Goal: Task Accomplishment & Management: Manage account settings

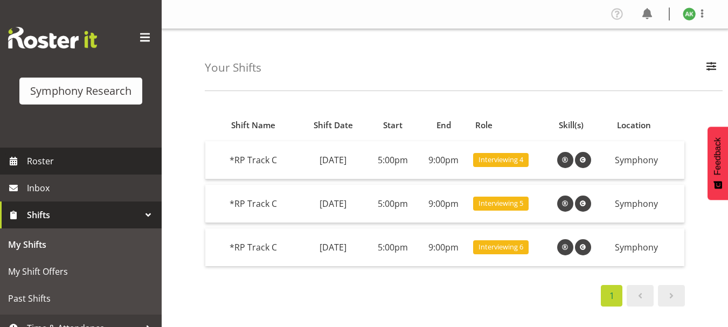
click at [34, 161] on span "Roster" at bounding box center [91, 161] width 129 height 16
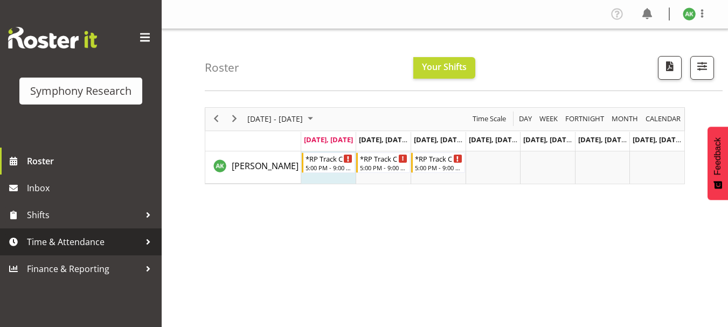
click at [73, 242] on span "Time & Attendance" at bounding box center [83, 242] width 113 height 16
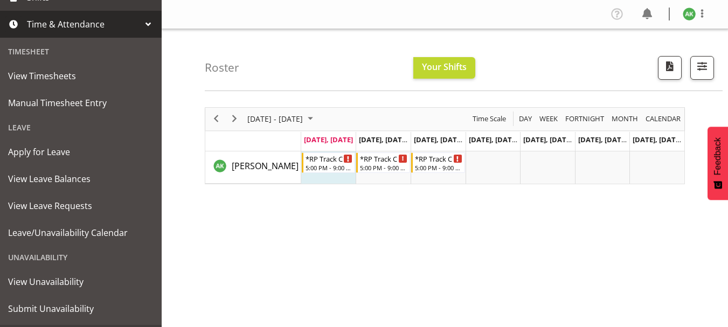
scroll to position [219, 0]
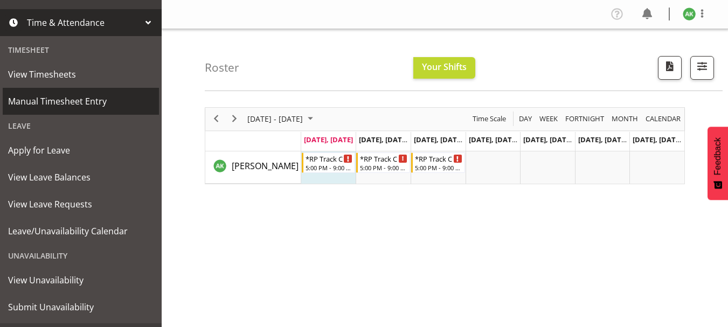
click at [56, 105] on span "Manual Timesheet Entry" at bounding box center [80, 101] width 145 height 16
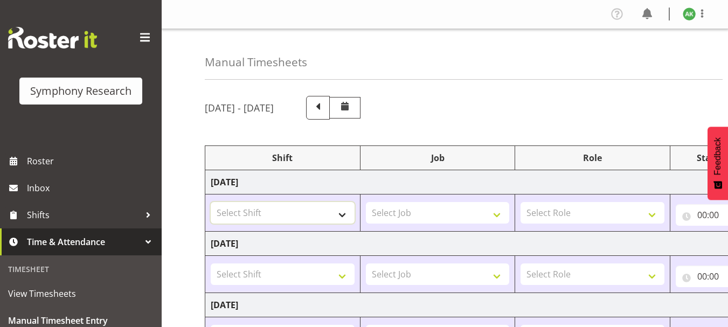
click at [340, 215] on select "Select Shift !!Project Briefing (Job to be assigned) !!Weekend Residential (Ros…" at bounding box center [283, 213] width 144 height 22
select select "48116"
click at [211, 202] on select "Select Shift !!Project Briefing (Job to be assigned) !!Weekend Residential (Ros…" at bounding box center [283, 213] width 144 height 22
click at [409, 213] on select "Select Job 550060 IF Admin 553492 World Poll Aus Wave 2 Main 2025 553493 World …" at bounding box center [438, 213] width 144 height 22
select select "10239"
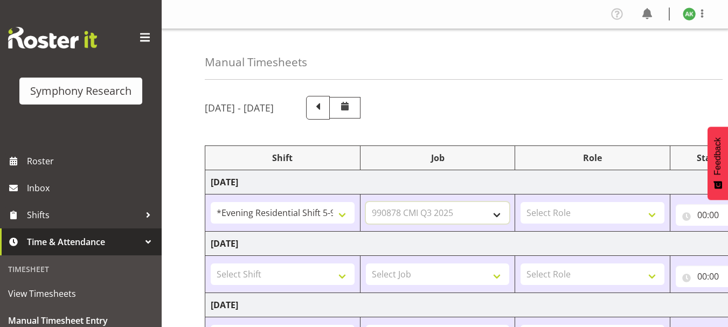
click at [366, 202] on select "Select Job 550060 IF Admin 553492 World Poll Aus Wave 2 Main 2025 553493 World …" at bounding box center [438, 213] width 144 height 22
click at [578, 209] on select "Select Role Briefing Interviewing" at bounding box center [592, 213] width 144 height 22
select select "47"
click at [520, 202] on select "Select Role Briefing Interviewing" at bounding box center [592, 213] width 144 height 22
click at [701, 212] on input "00:00" at bounding box center [718, 215] width 87 height 22
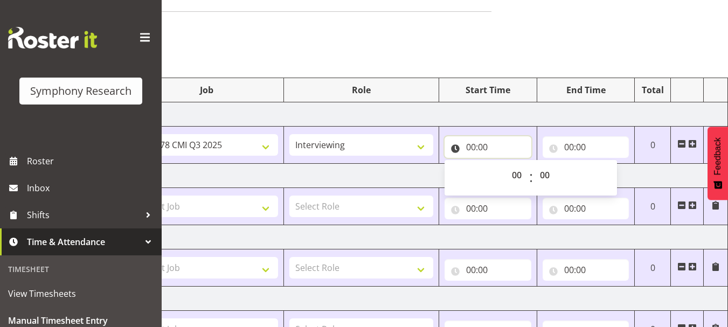
scroll to position [70, 0]
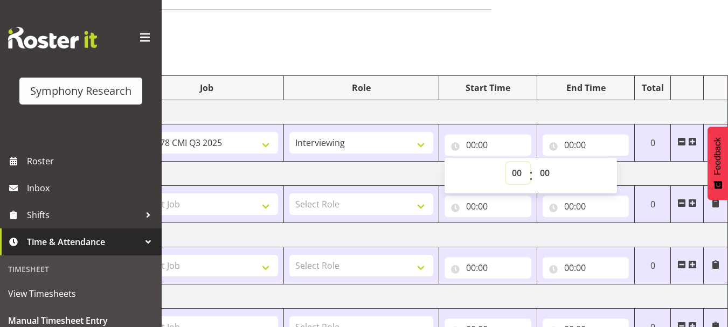
click at [514, 172] on select "00 01 02 03 04 05 06 07 08 09 10 11 12 13 14 15 16 17 18 19 20 21 22 23" at bounding box center [518, 173] width 24 height 22
select select "17"
click at [506, 162] on select "00 01 02 03 04 05 06 07 08 09 10 11 12 13 14 15 16 17 18 19 20 21 22 23" at bounding box center [518, 173] width 24 height 22
type input "17:00"
click at [573, 148] on input "00:00" at bounding box center [585, 145] width 87 height 22
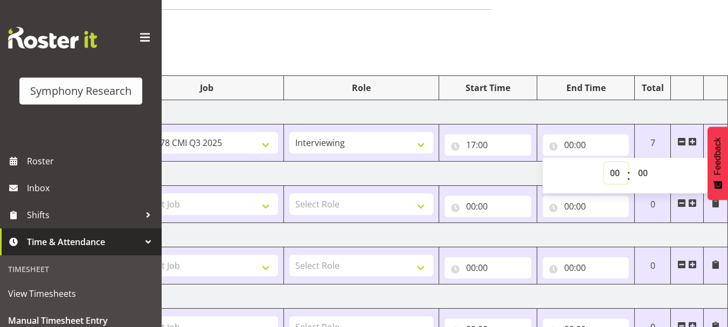
click at [611, 175] on select "00 01 02 03 04 05 06 07 08 09 10 11 12 13 14 15 16 17 18 19 20 21 22 23" at bounding box center [616, 173] width 24 height 22
select select "21"
click at [604, 162] on select "00 01 02 03 04 05 06 07 08 09 10 11 12 13 14 15 16 17 18 19 20 21 22 23" at bounding box center [616, 173] width 24 height 22
type input "21:00"
click at [646, 19] on div "Manual Timesheets August 18th - August 24th 2025 Shift Job Role Start Time End …" at bounding box center [445, 274] width 566 height 631
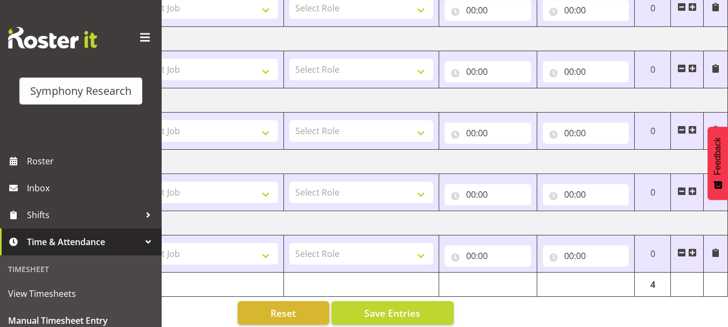
scroll to position [341, 0]
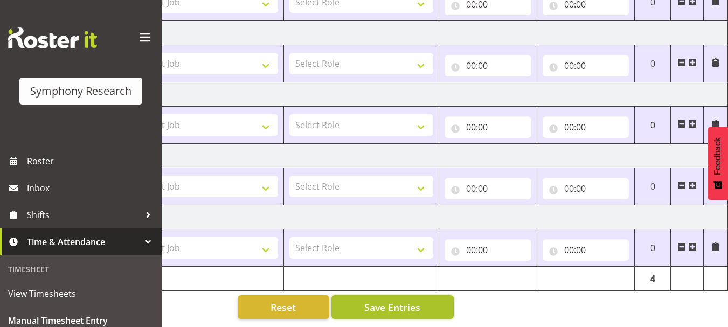
click at [394, 300] on span "Save Entries" at bounding box center [392, 307] width 56 height 14
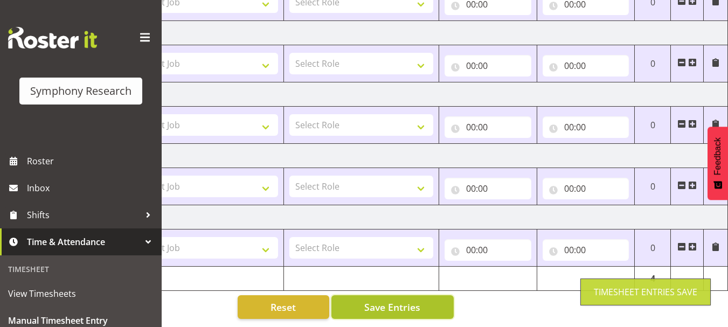
click at [394, 300] on span "Save Entries" at bounding box center [392, 307] width 56 height 14
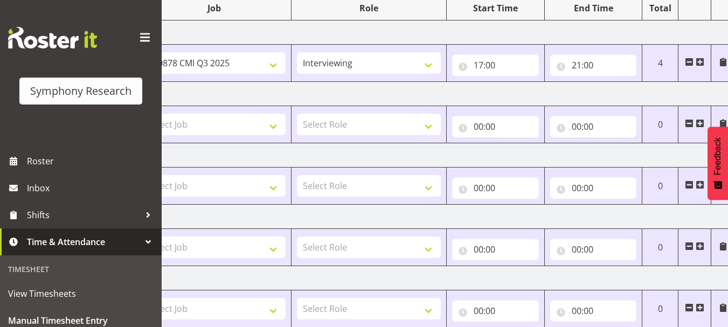
scroll to position [121, 0]
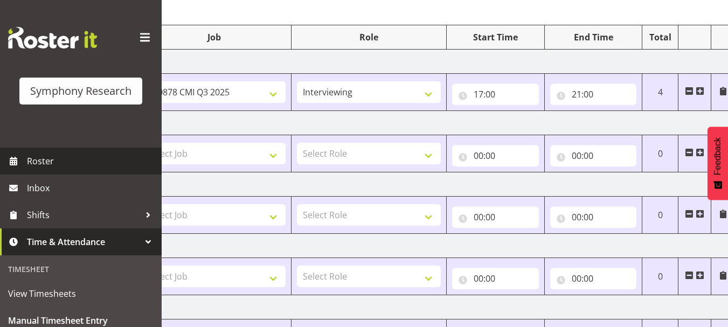
click at [72, 163] on span "Roster" at bounding box center [91, 161] width 129 height 16
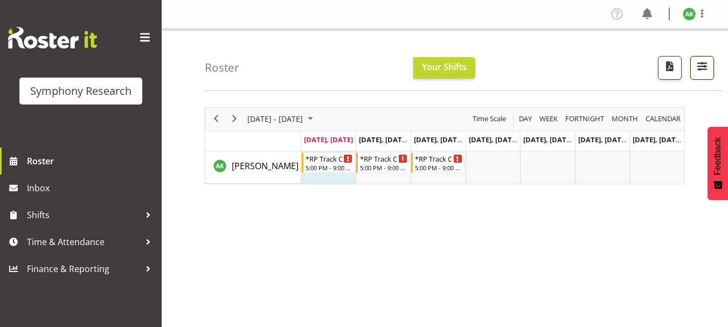
click at [705, 64] on span "button" at bounding box center [702, 66] width 14 height 14
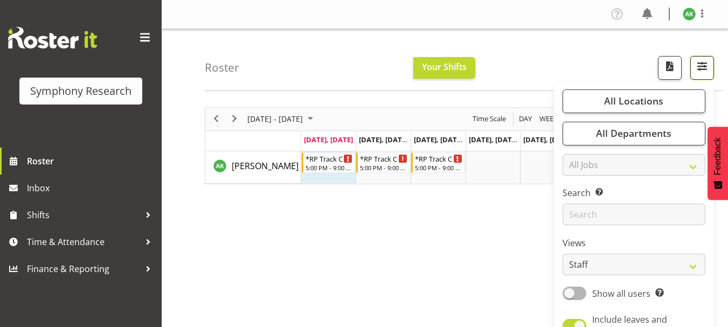
click at [705, 64] on span "button" at bounding box center [702, 66] width 14 height 14
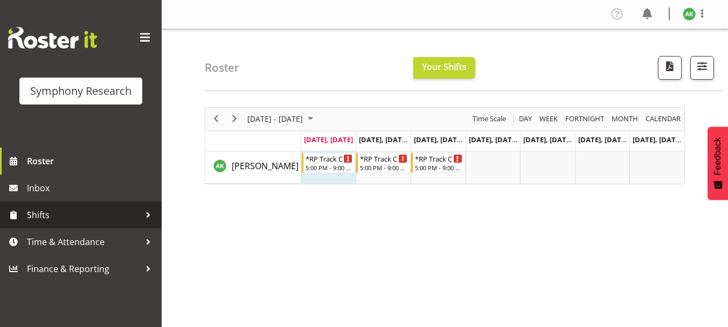
click at [48, 215] on span "Shifts" at bounding box center [83, 215] width 113 height 16
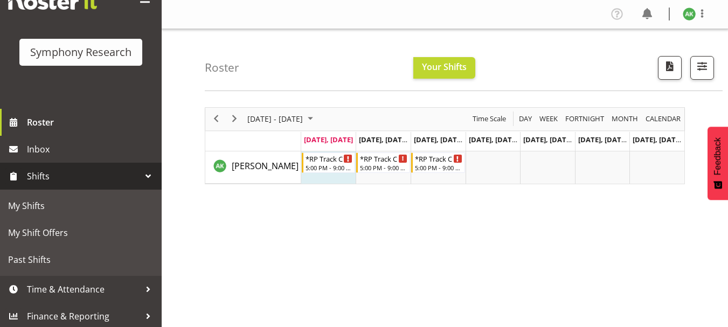
scroll to position [41, 0]
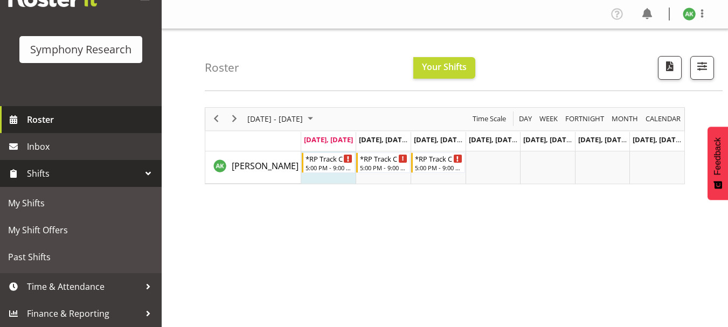
click at [40, 125] on span "Roster" at bounding box center [91, 119] width 129 height 16
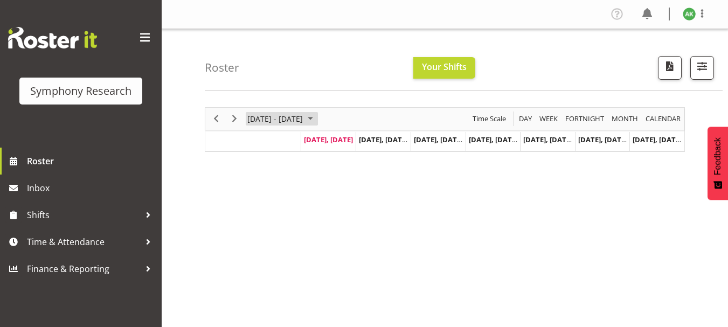
click at [317, 117] on span "August 2025" at bounding box center [310, 118] width 13 height 13
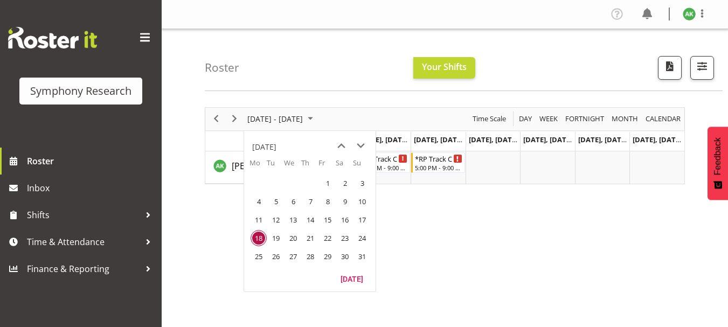
click at [261, 257] on span "25" at bounding box center [258, 256] width 16 height 16
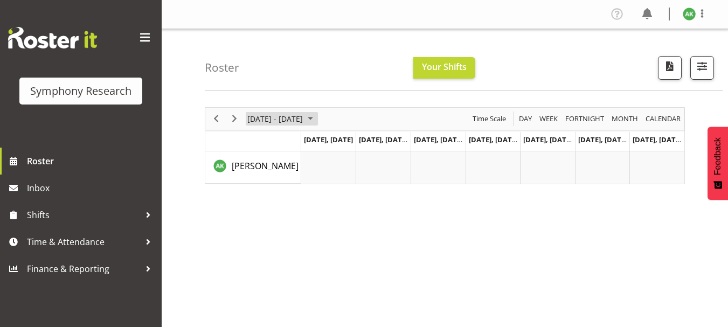
click at [317, 116] on span "August 2025" at bounding box center [310, 118] width 13 height 13
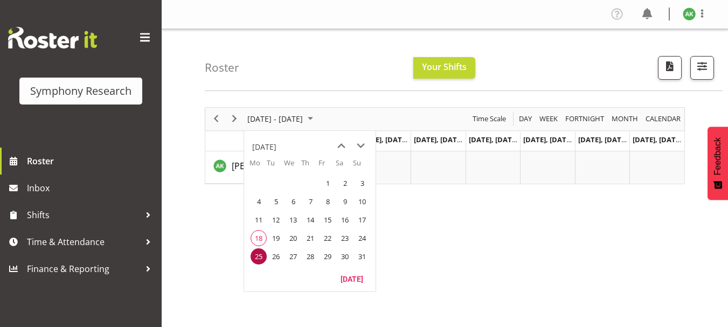
click at [260, 236] on span "18" at bounding box center [258, 238] width 16 height 16
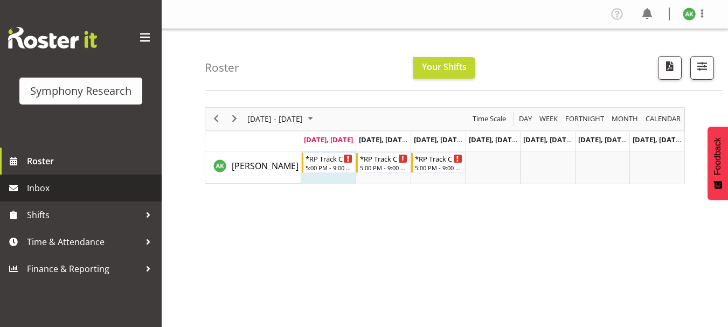
click at [41, 185] on span "Inbox" at bounding box center [91, 188] width 129 height 16
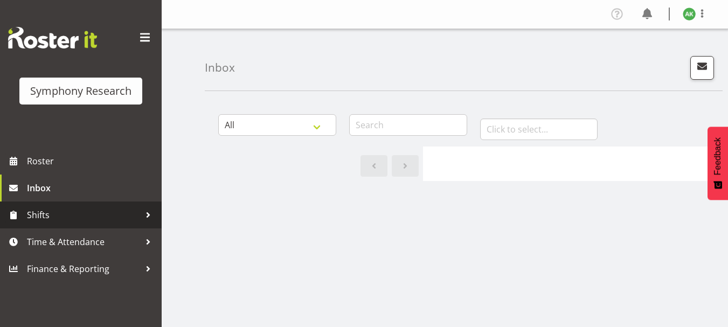
click at [39, 219] on span "Shifts" at bounding box center [83, 215] width 113 height 16
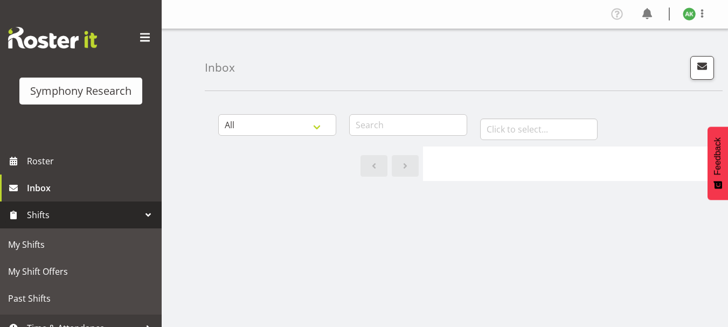
scroll to position [41, 0]
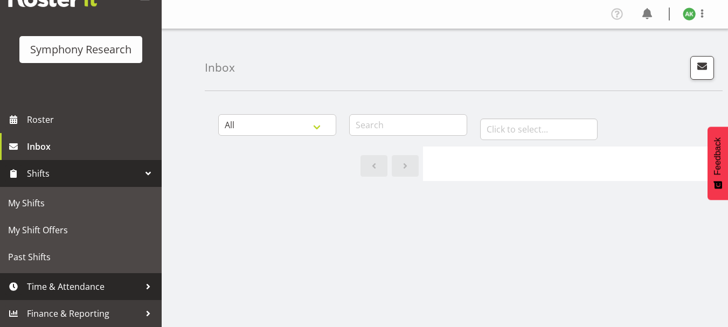
click at [61, 284] on span "Time & Attendance" at bounding box center [83, 286] width 113 height 16
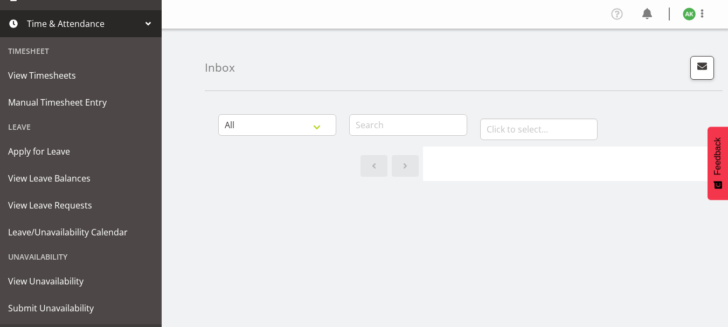
scroll to position [217, 0]
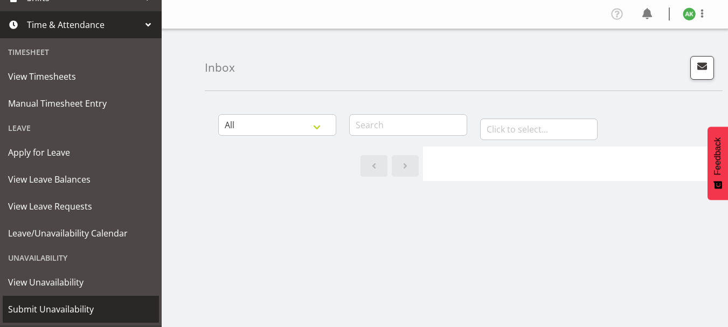
click at [55, 307] on span "Submit Unavailability" at bounding box center [80, 309] width 145 height 16
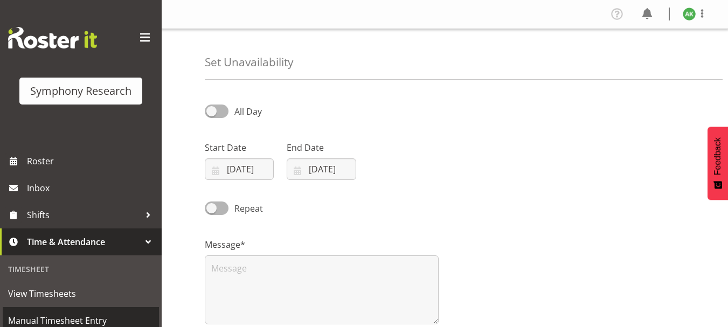
click at [81, 312] on span "Manual Timesheet Entry" at bounding box center [80, 320] width 145 height 16
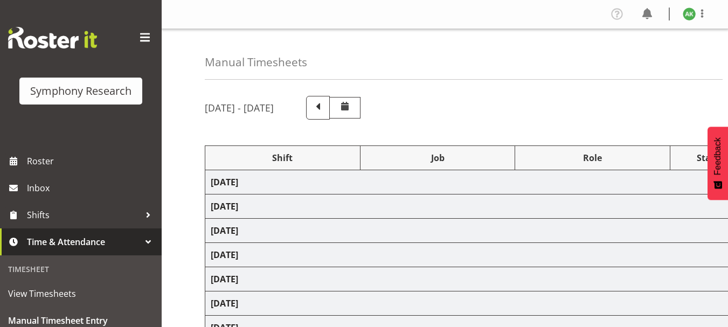
select select "48116"
select select "10239"
select select "47"
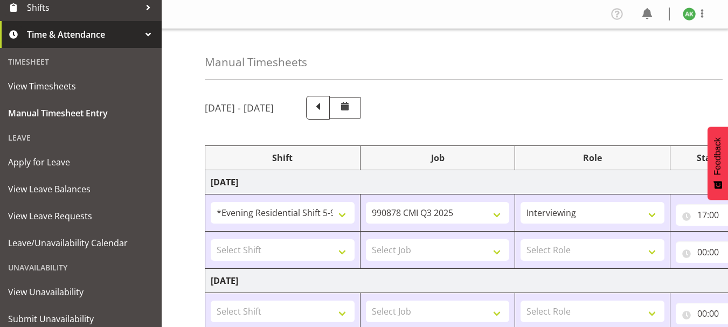
scroll to position [242, 0]
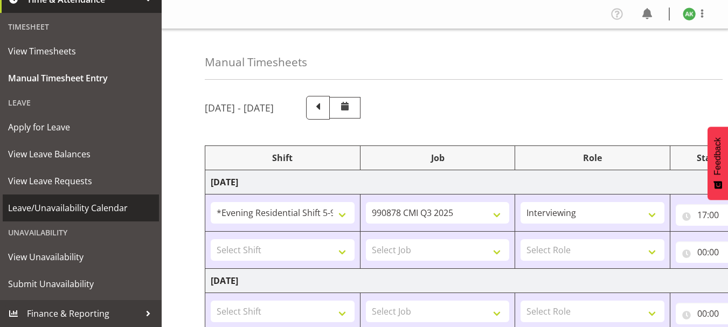
click at [66, 213] on span "Leave/Unavailability Calendar" at bounding box center [80, 208] width 145 height 16
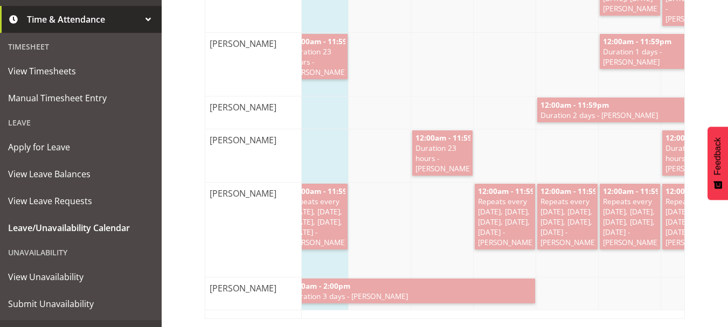
scroll to position [242, 0]
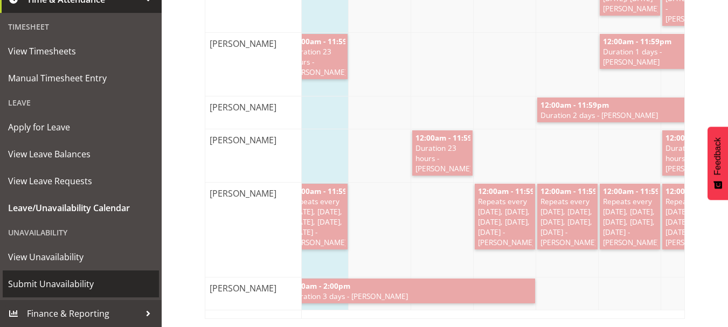
click at [65, 289] on span "Submit Unavailability" at bounding box center [80, 284] width 145 height 16
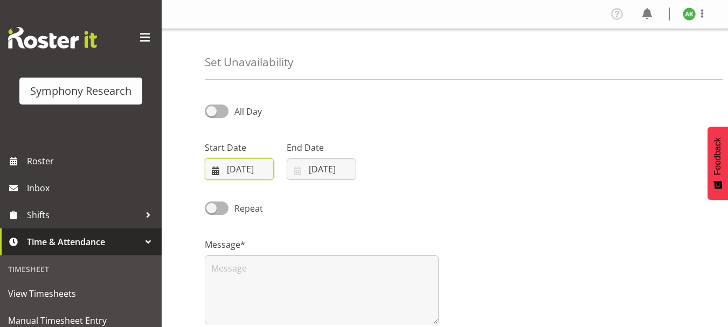
click at [240, 168] on input "[DATE]" at bounding box center [239, 169] width 69 height 22
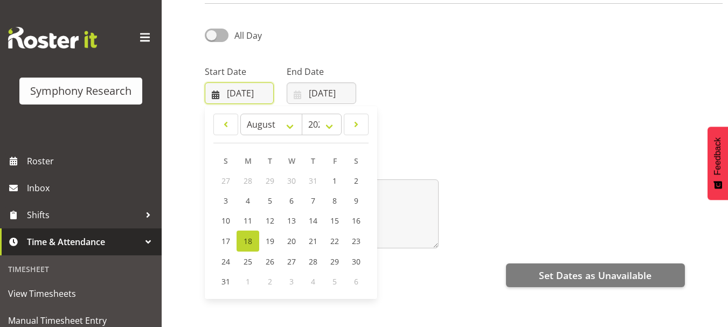
scroll to position [86, 0]
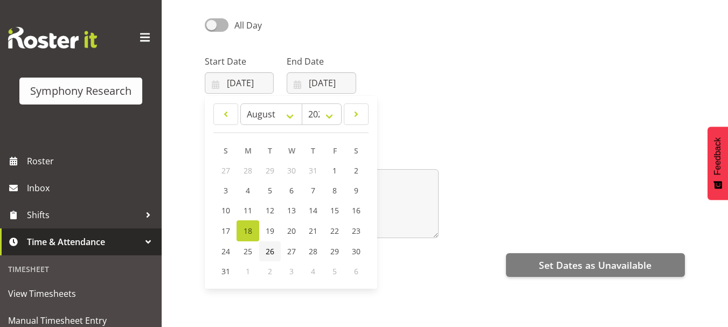
click at [268, 250] on span "26" at bounding box center [270, 251] width 9 height 10
type input "[DATE]"
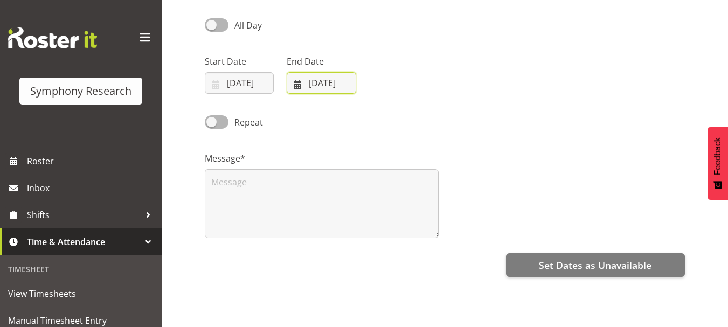
click at [350, 85] on input "[DATE]" at bounding box center [321, 83] width 69 height 22
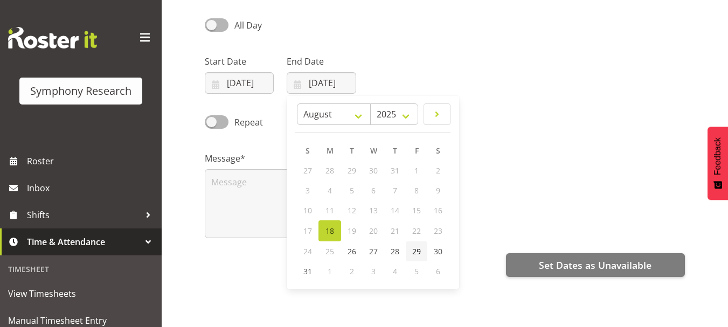
click at [417, 253] on span "29" at bounding box center [416, 251] width 9 height 10
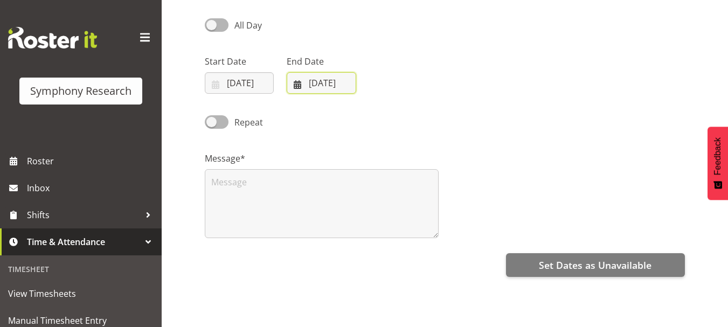
click at [339, 88] on input "[DATE]" at bounding box center [321, 83] width 69 height 22
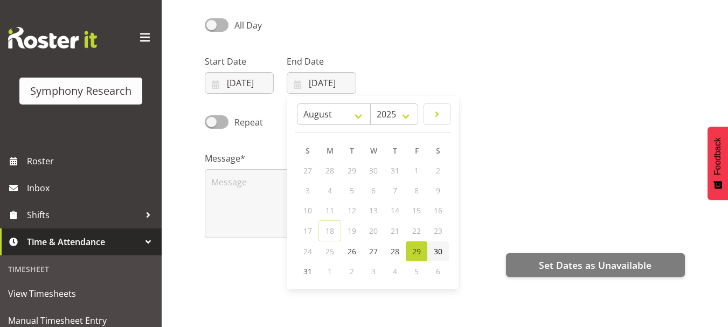
click at [438, 249] on span "30" at bounding box center [438, 251] width 9 height 10
type input "[DATE]"
click at [501, 117] on div "Repeat" at bounding box center [444, 118] width 493 height 37
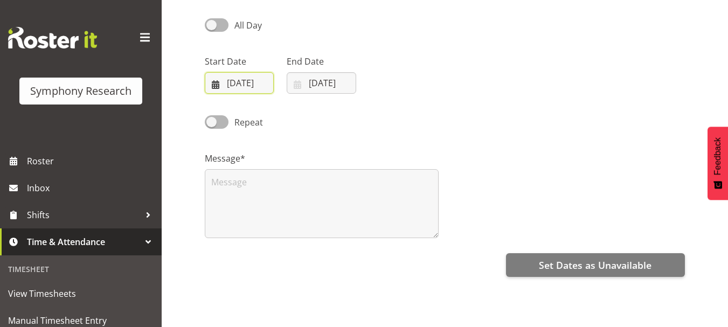
click at [214, 90] on input "[DATE]" at bounding box center [239, 83] width 69 height 22
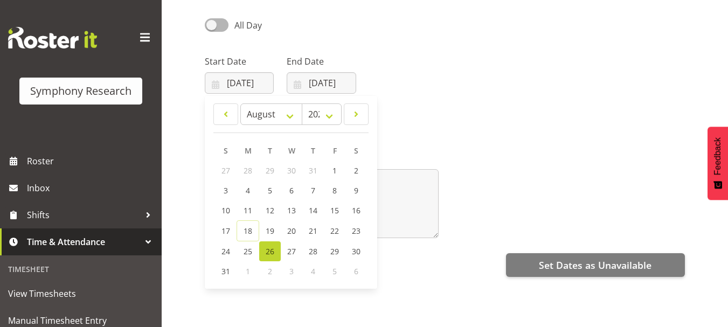
click at [542, 81] on div "Start Date [DATE] January February March April May June July August September O…" at bounding box center [444, 70] width 493 height 60
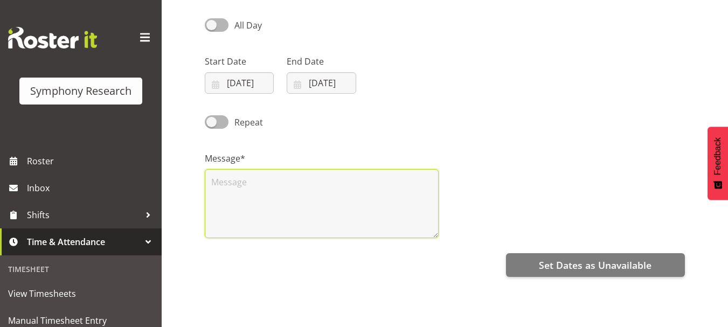
click at [272, 199] on textarea at bounding box center [322, 203] width 234 height 69
click at [399, 184] on textarea "sorry not available these day from 26 aug to" at bounding box center [322, 203] width 234 height 69
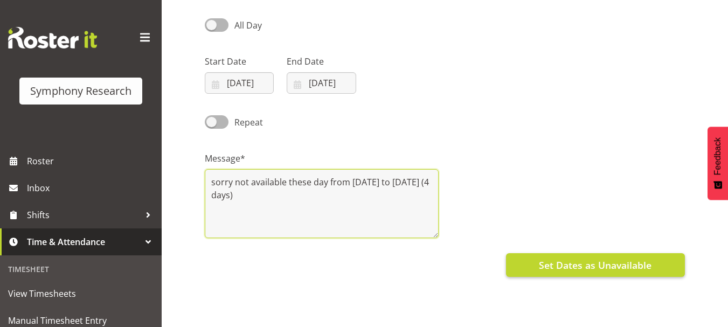
type textarea "sorry not available these day from 26 aug to 29 aug (4 days)"
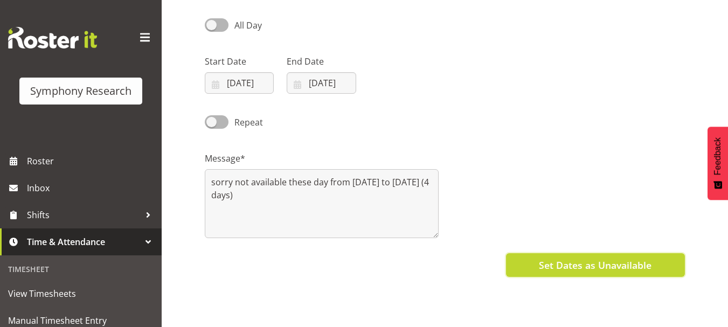
click at [571, 271] on span "Set Dates as Unavailable" at bounding box center [595, 265] width 113 height 14
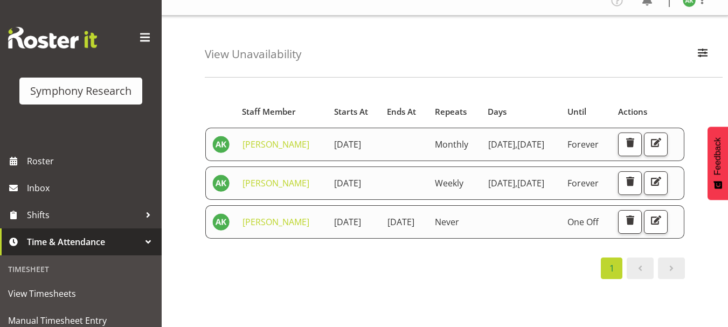
scroll to position [14, 0]
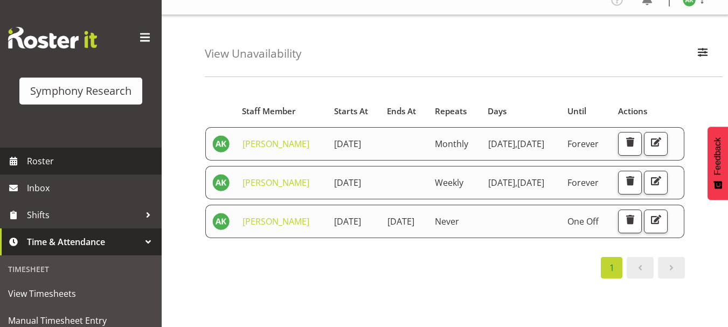
click at [38, 163] on span "Roster" at bounding box center [91, 161] width 129 height 16
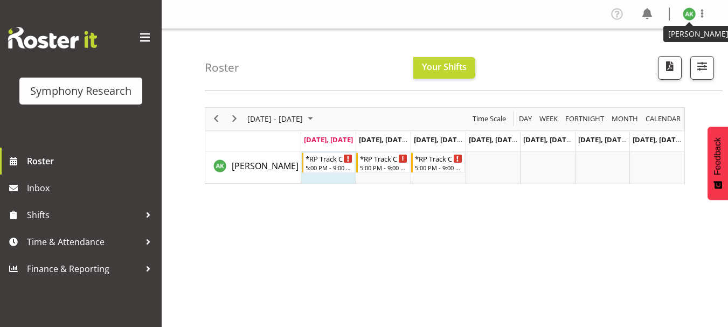
click at [690, 16] on img at bounding box center [688, 14] width 13 height 13
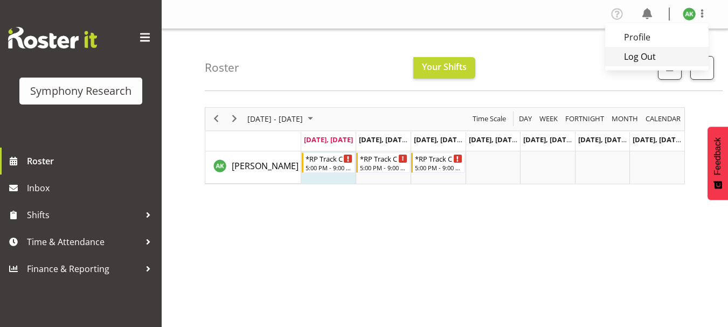
click at [635, 62] on link "Log Out" at bounding box center [656, 56] width 103 height 19
